Goal: Task Accomplishment & Management: Use online tool/utility

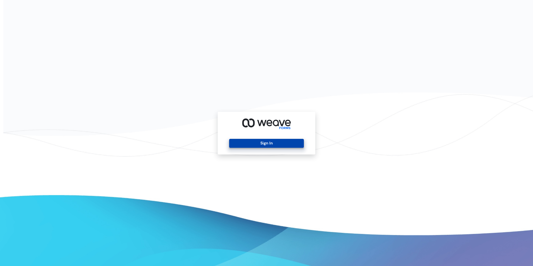
click at [264, 145] on button "Sign In" at bounding box center [266, 143] width 74 height 9
